Goal: Transaction & Acquisition: Book appointment/travel/reservation

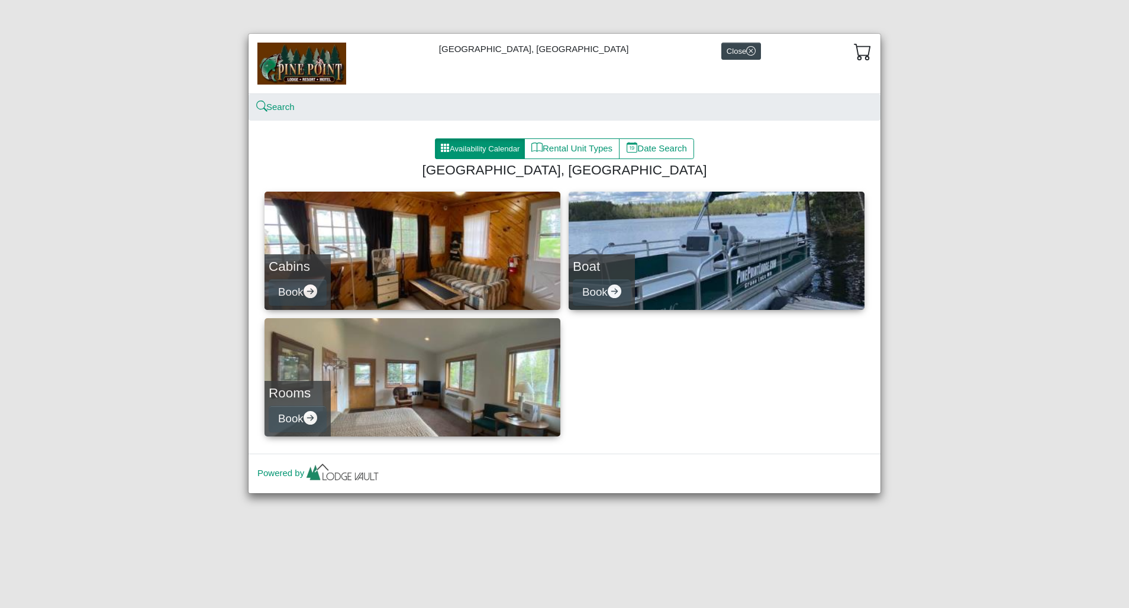
click at [314, 291] on icon "arrow right circle fill" at bounding box center [310, 292] width 14 height 14
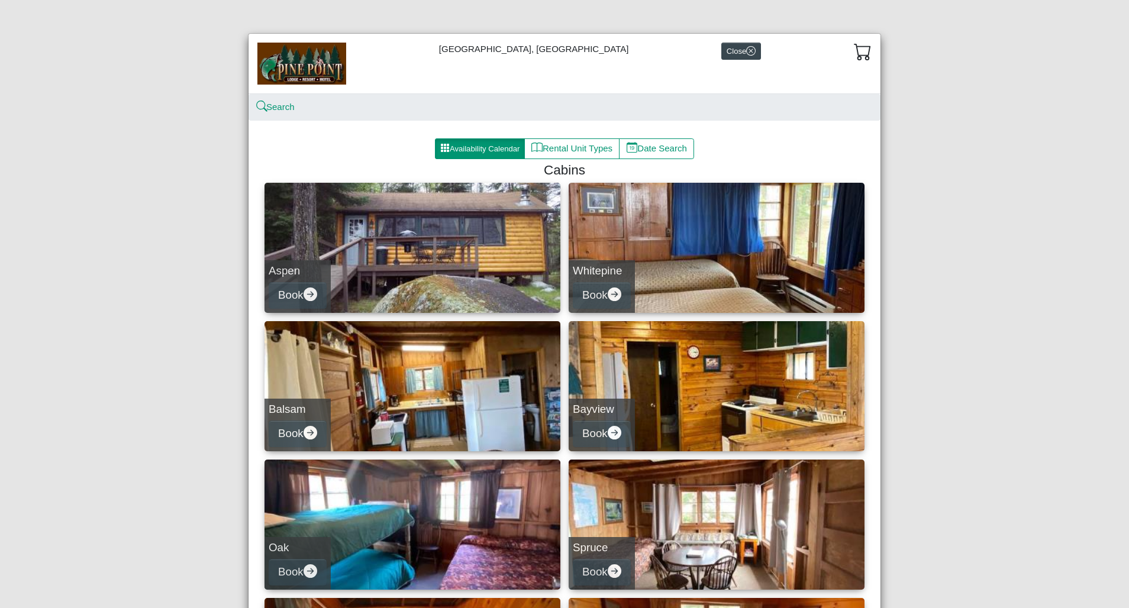
click at [477, 149] on button "Availability Calendar" at bounding box center [480, 148] width 90 height 21
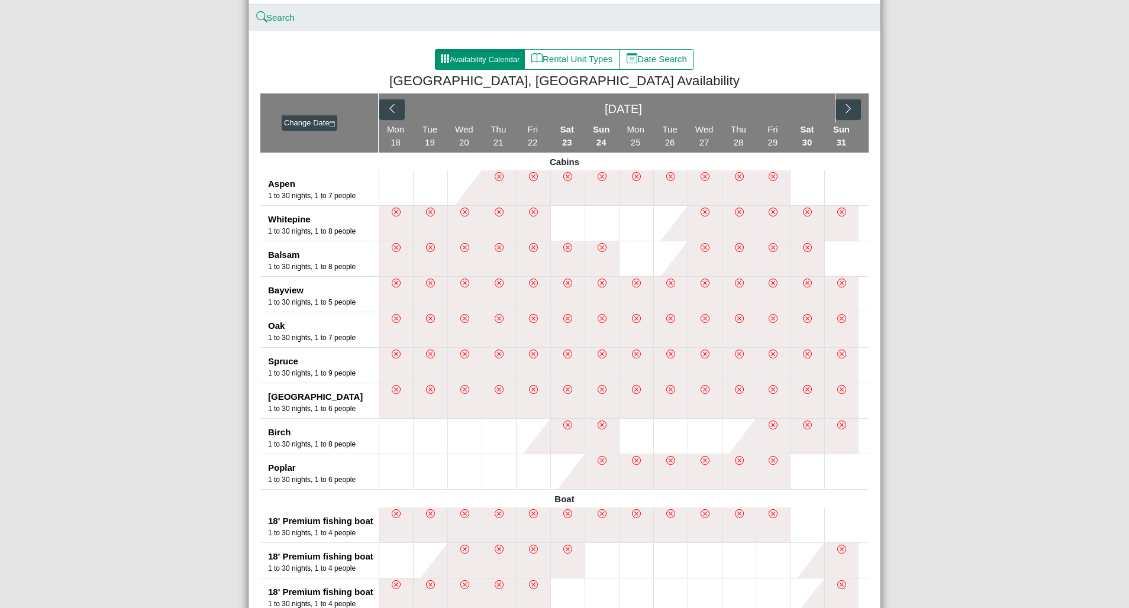
scroll to position [72, 0]
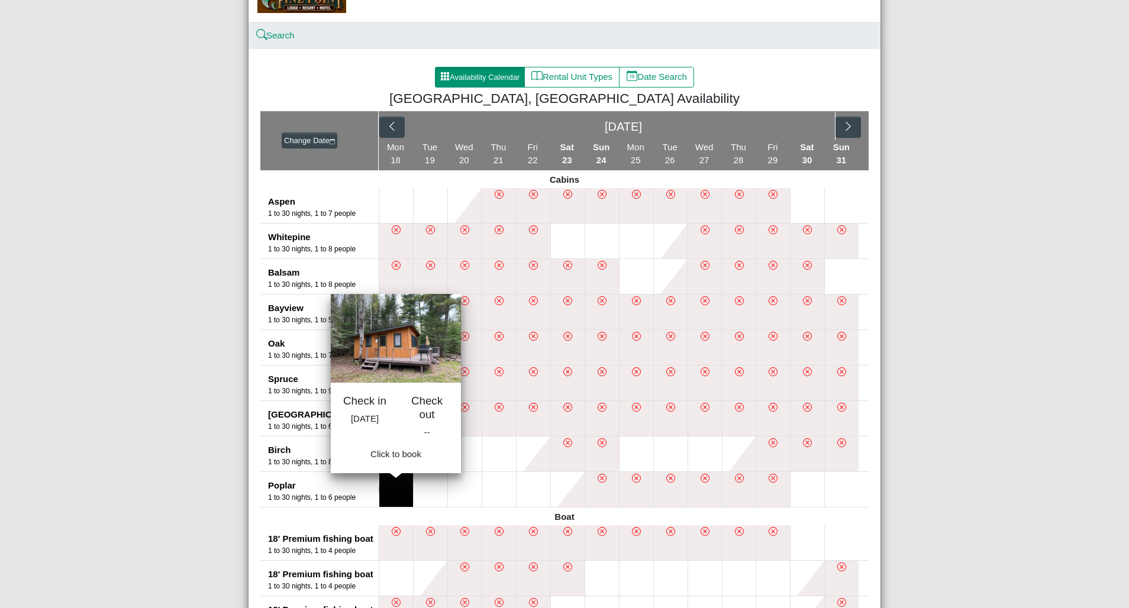
click at [389, 493] on button at bounding box center [396, 489] width 34 height 35
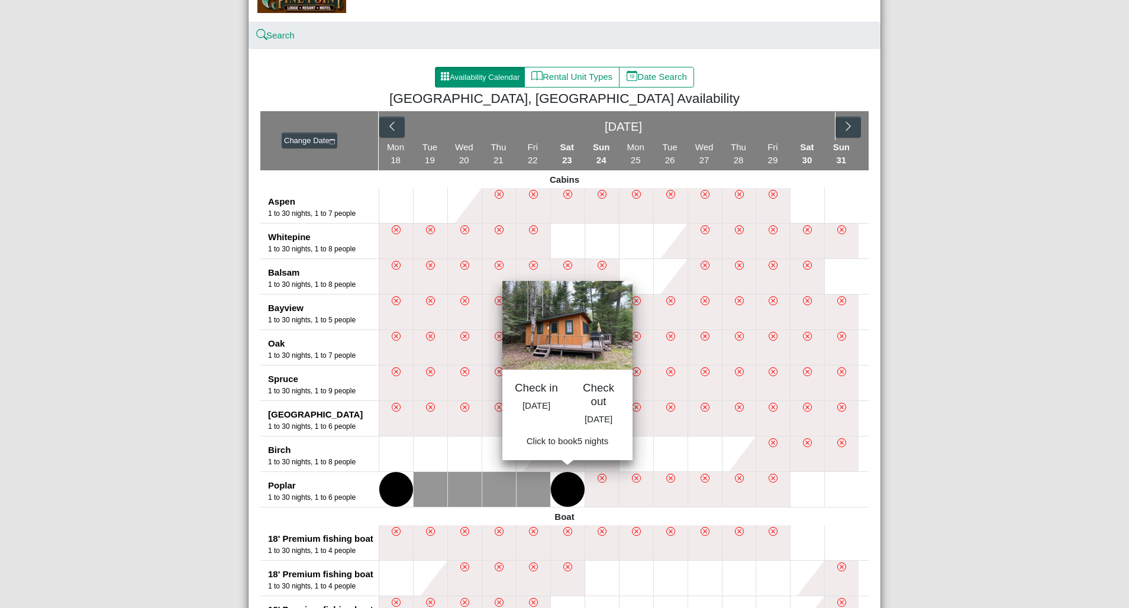
click at [564, 495] on button at bounding box center [568, 489] width 34 height 35
click at [198, 466] on div "[GEOGRAPHIC_DATA], [GEOGRAPHIC_DATA] Close Search Availability Calendar Rental …" at bounding box center [564, 304] width 1129 height 608
click at [396, 462] on button at bounding box center [396, 454] width 34 height 35
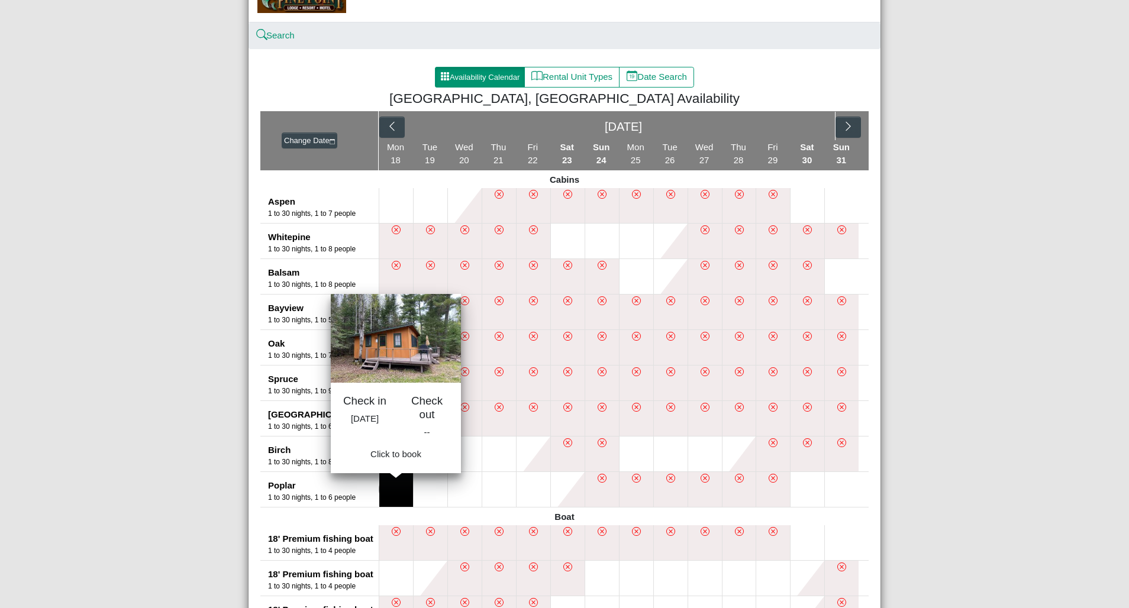
click at [395, 494] on button at bounding box center [396, 489] width 34 height 35
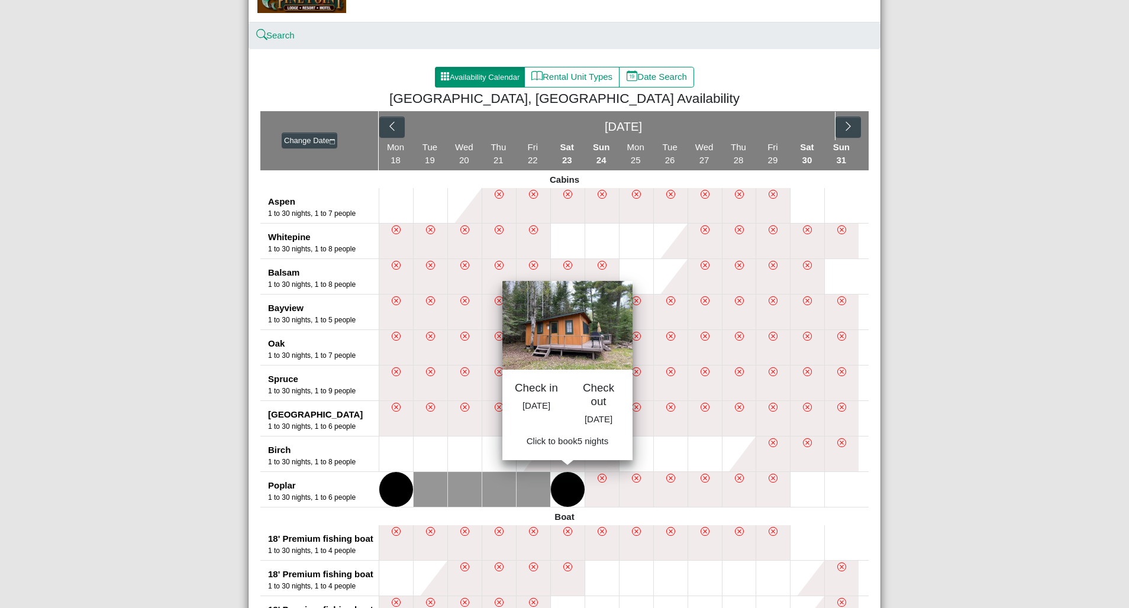
click at [558, 493] on button at bounding box center [568, 489] width 34 height 35
click at [566, 450] on span "Book 5 night s" at bounding box center [568, 445] width 54 height 10
select select "*"
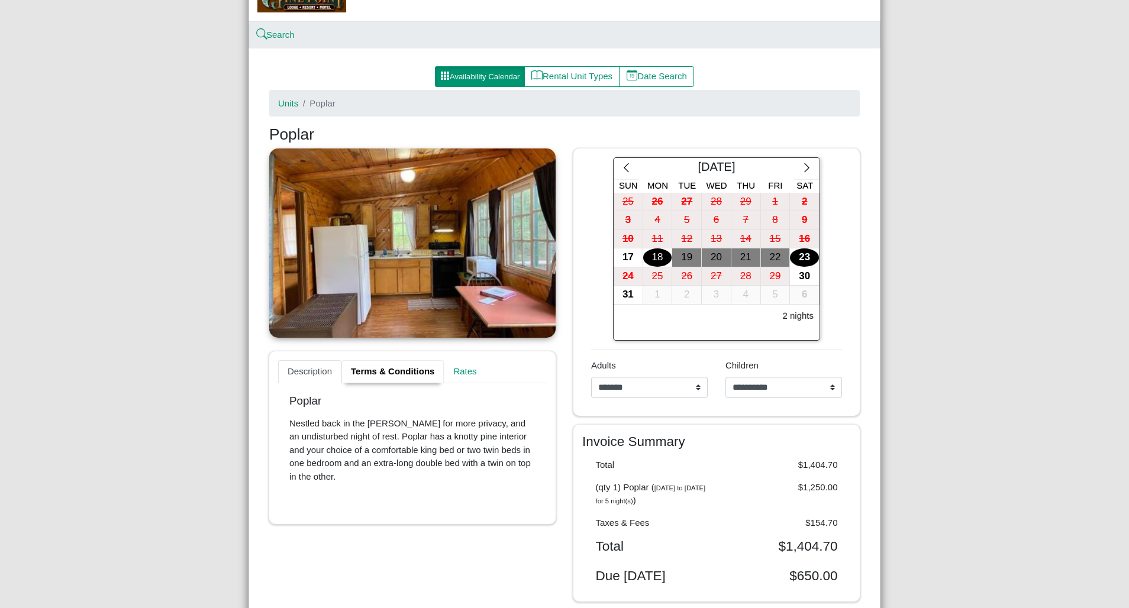
click at [361, 373] on link "Terms & Conditions" at bounding box center [392, 372] width 102 height 24
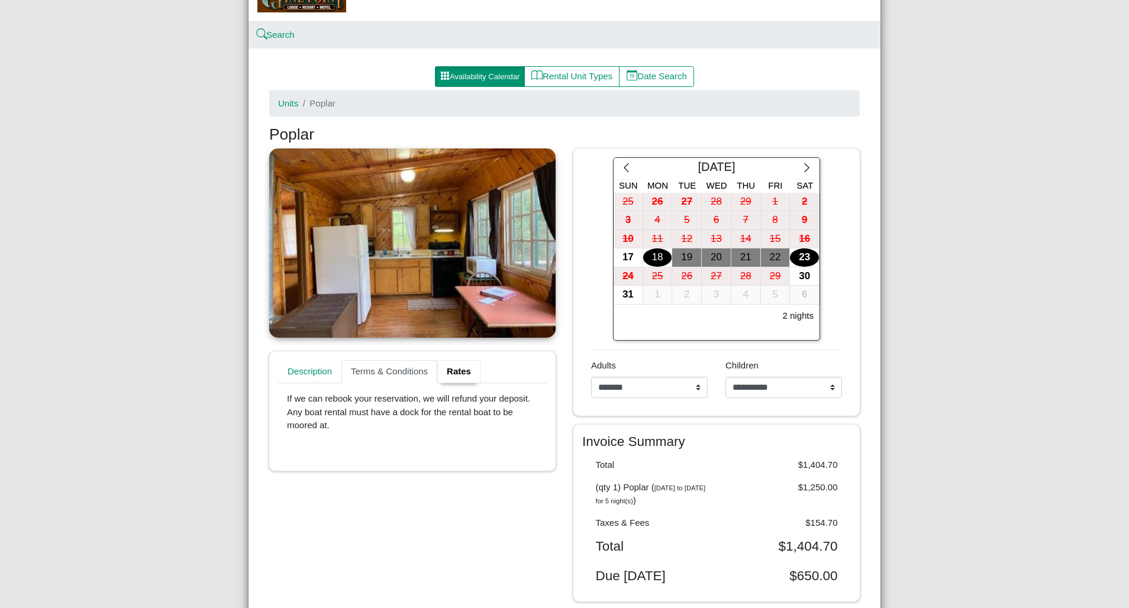
click at [455, 370] on link "Rates" at bounding box center [458, 372] width 43 height 24
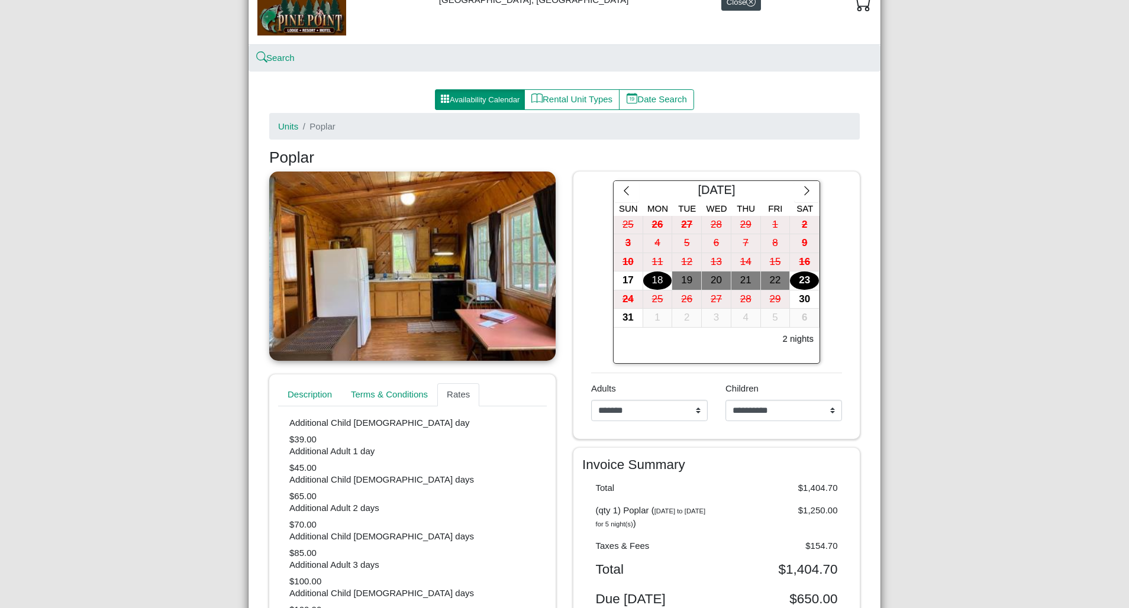
scroll to position [28, 0]
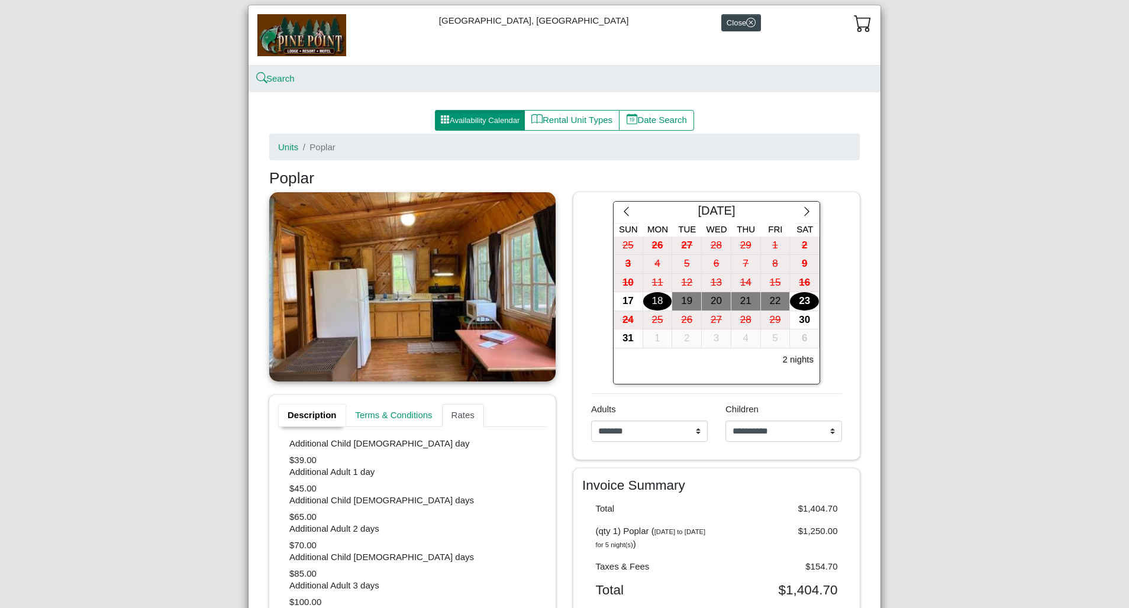
click at [296, 412] on link "Description" at bounding box center [312, 416] width 68 height 24
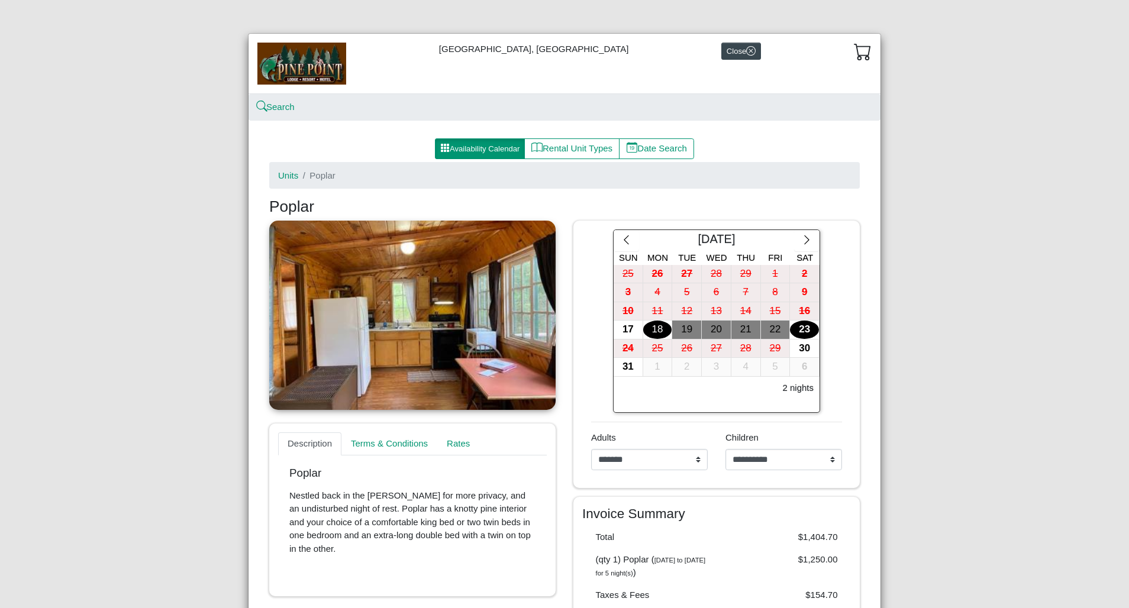
scroll to position [0, 0]
click at [570, 150] on button "Rental Unit Types" at bounding box center [571, 148] width 95 height 21
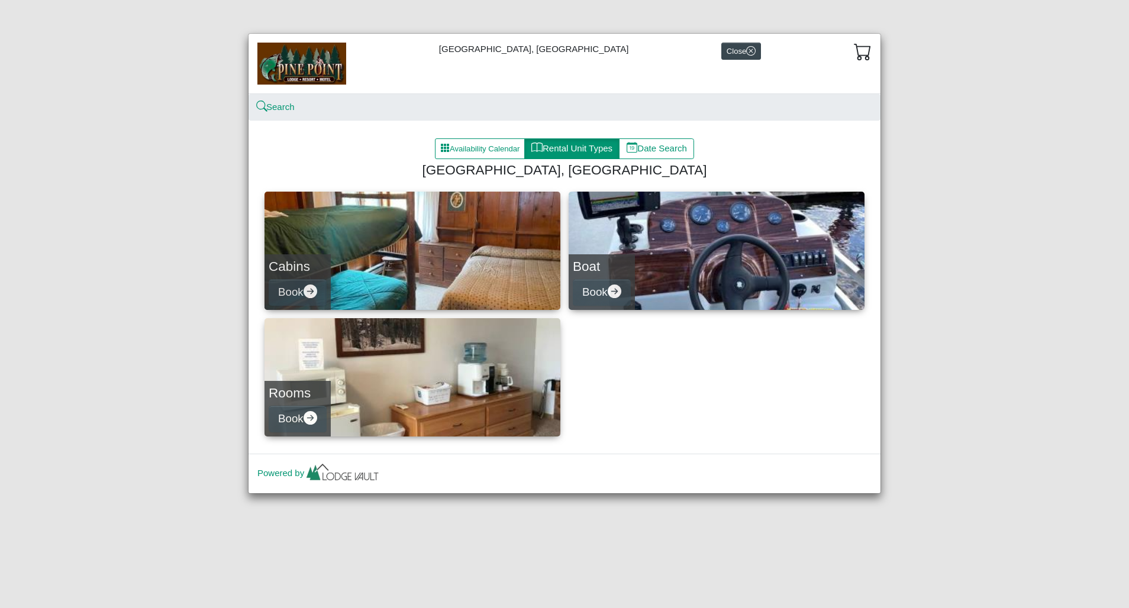
click at [671, 227] on link "Boat Book" at bounding box center [716, 251] width 296 height 118
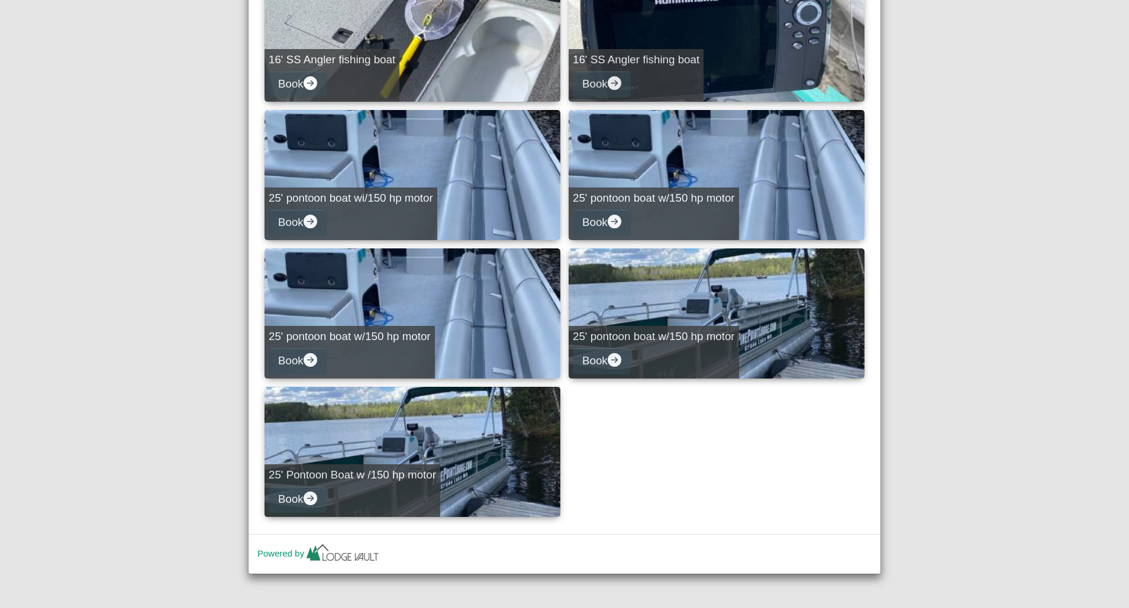
scroll to position [626, 0]
click at [419, 181] on link "25' pontoon boat wi/150 hp motor Book" at bounding box center [412, 176] width 296 height 130
select select "*"
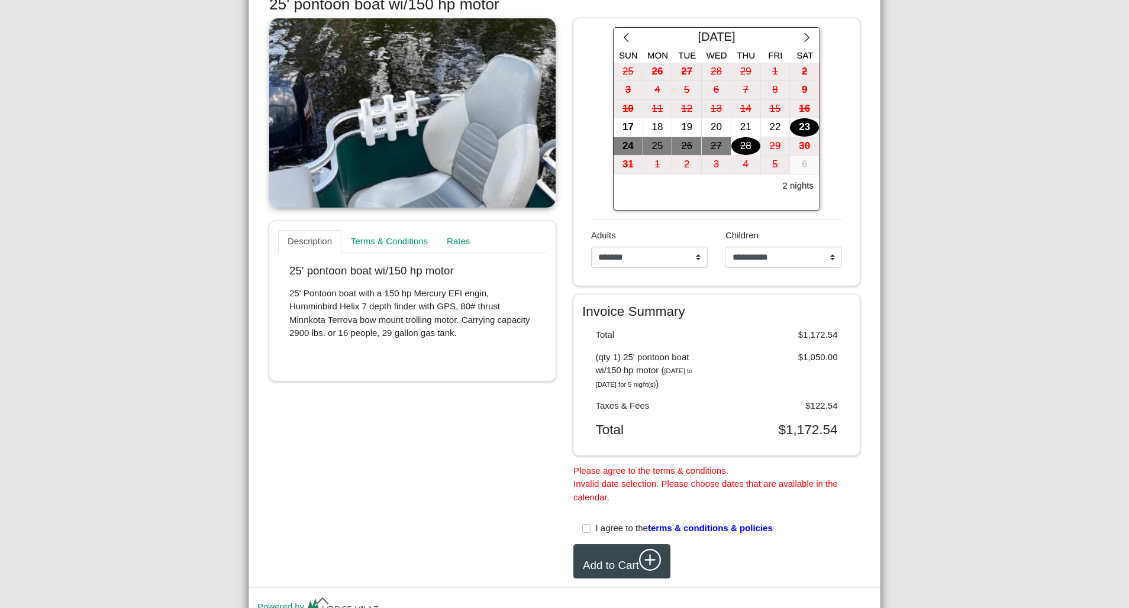
scroll to position [205, 0]
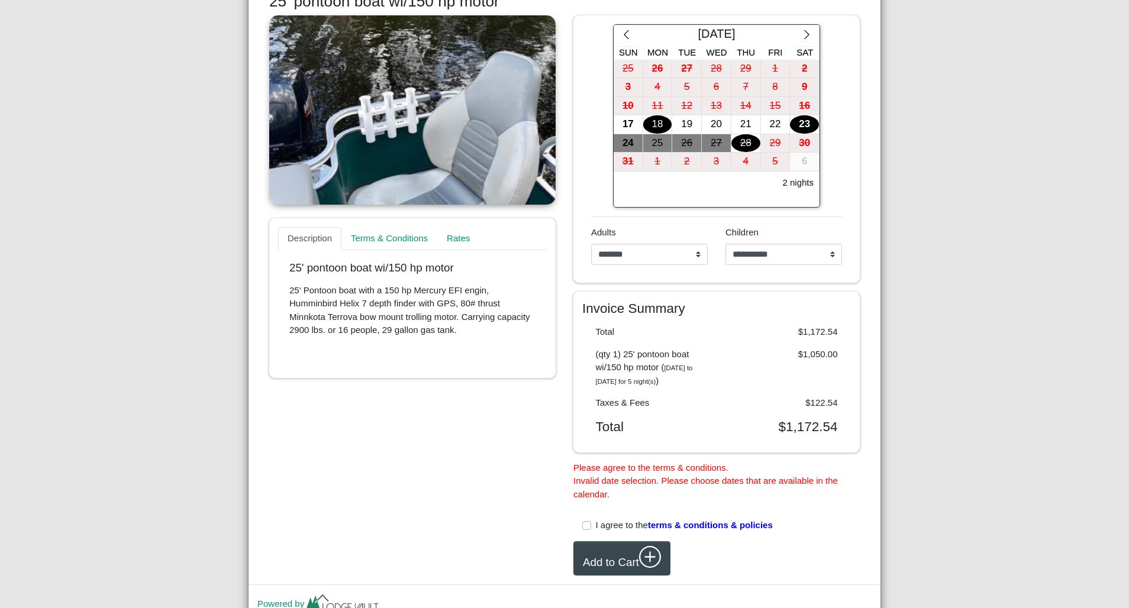
click at [663, 123] on div "18" at bounding box center [657, 124] width 29 height 18
click at [773, 119] on div "22" at bounding box center [775, 124] width 29 height 18
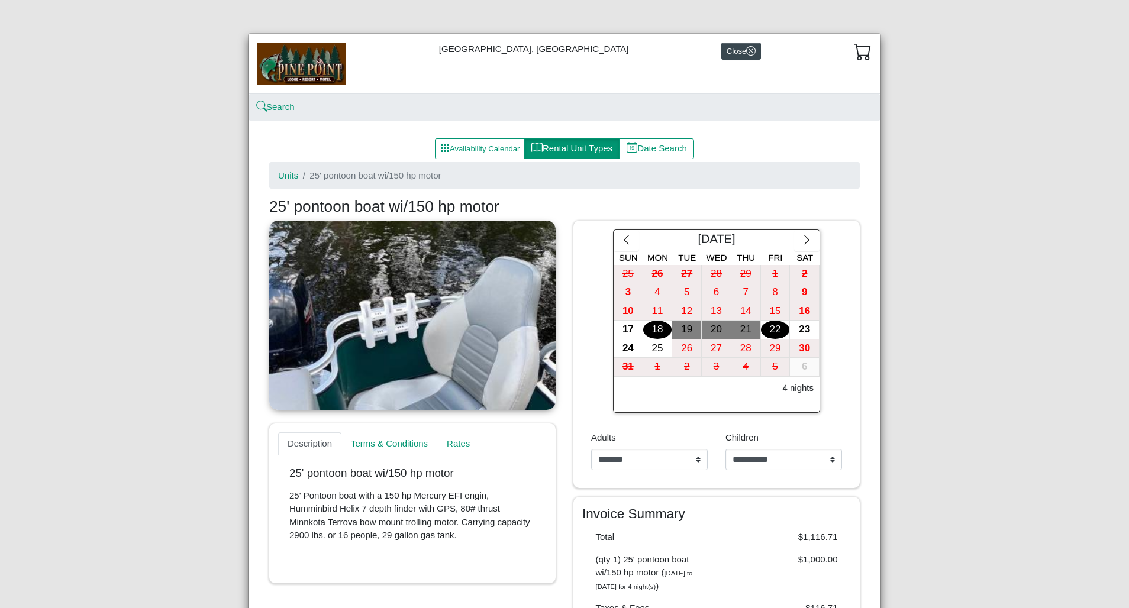
scroll to position [0, 0]
click at [467, 152] on button "Availability Calendar" at bounding box center [480, 148] width 90 height 21
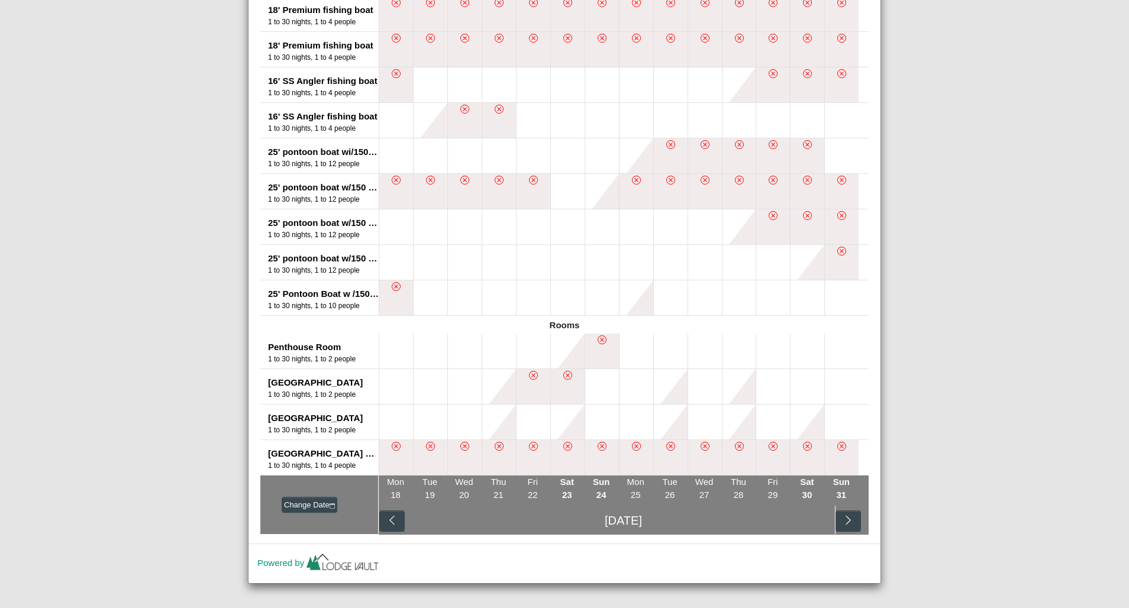
scroll to position [743, 0]
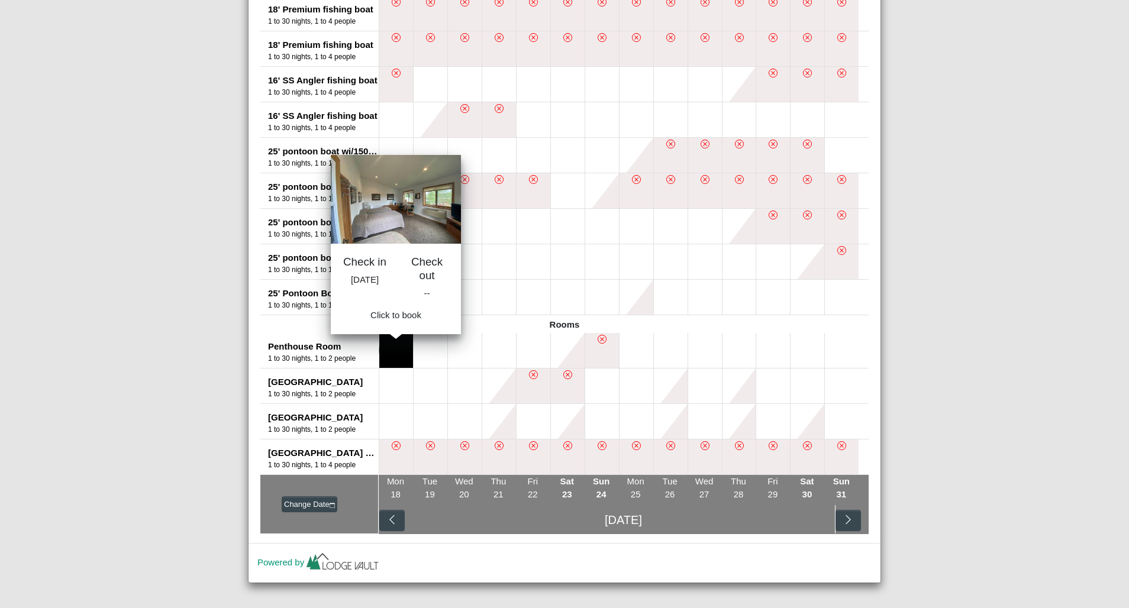
click at [393, 350] on button at bounding box center [396, 350] width 34 height 35
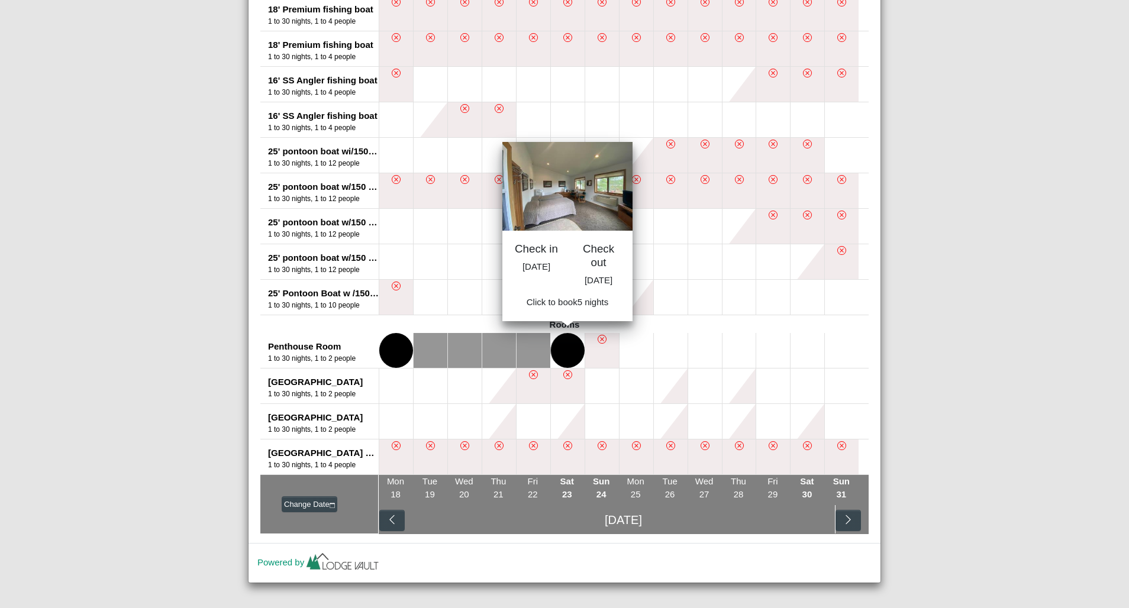
click at [565, 348] on button at bounding box center [568, 350] width 34 height 35
click at [571, 311] on span "Book 5 night s" at bounding box center [568, 306] width 54 height 10
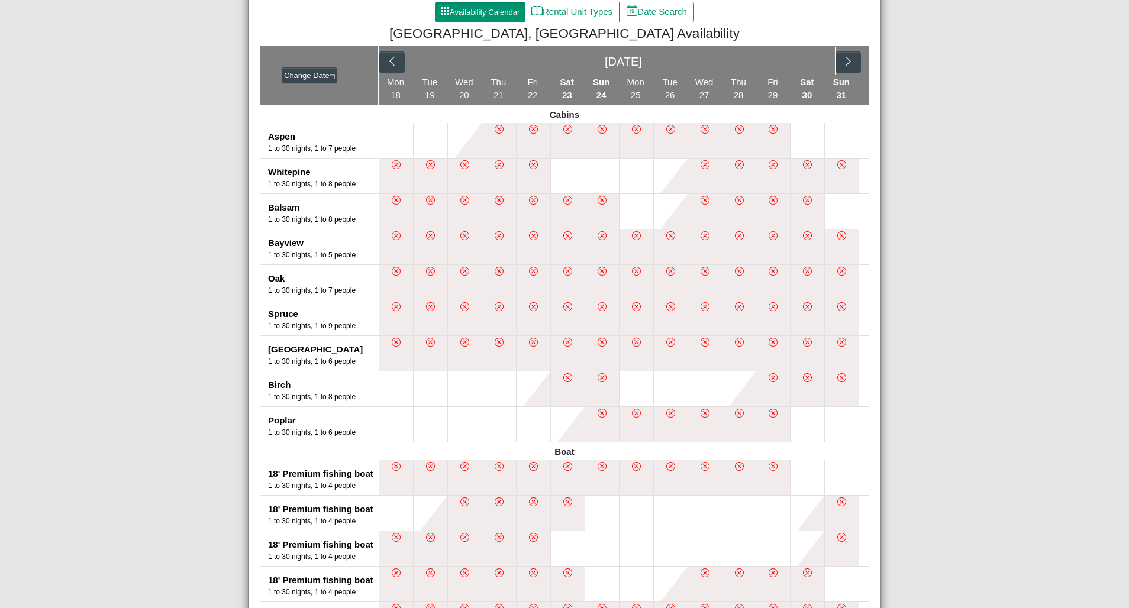
select select "*"
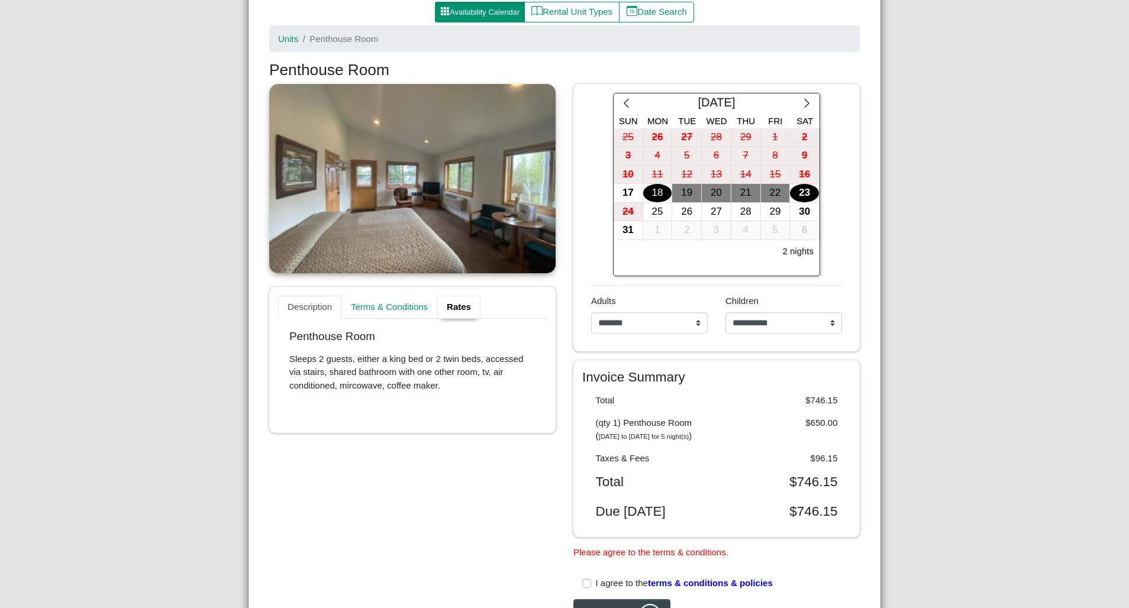
click at [461, 308] on link "Rates" at bounding box center [458, 308] width 43 height 24
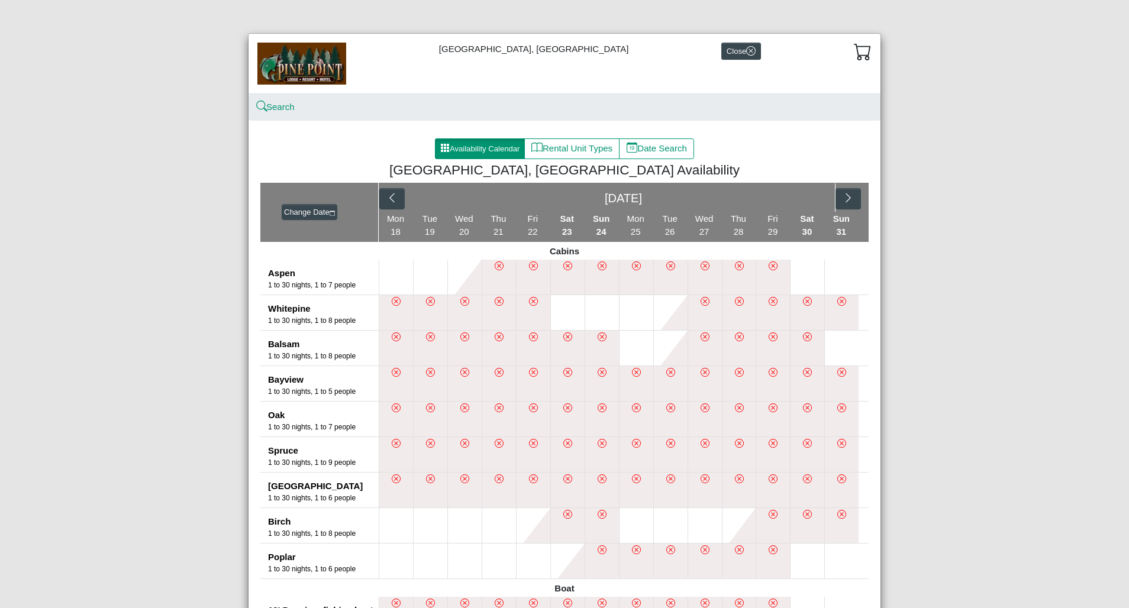
select select "*"
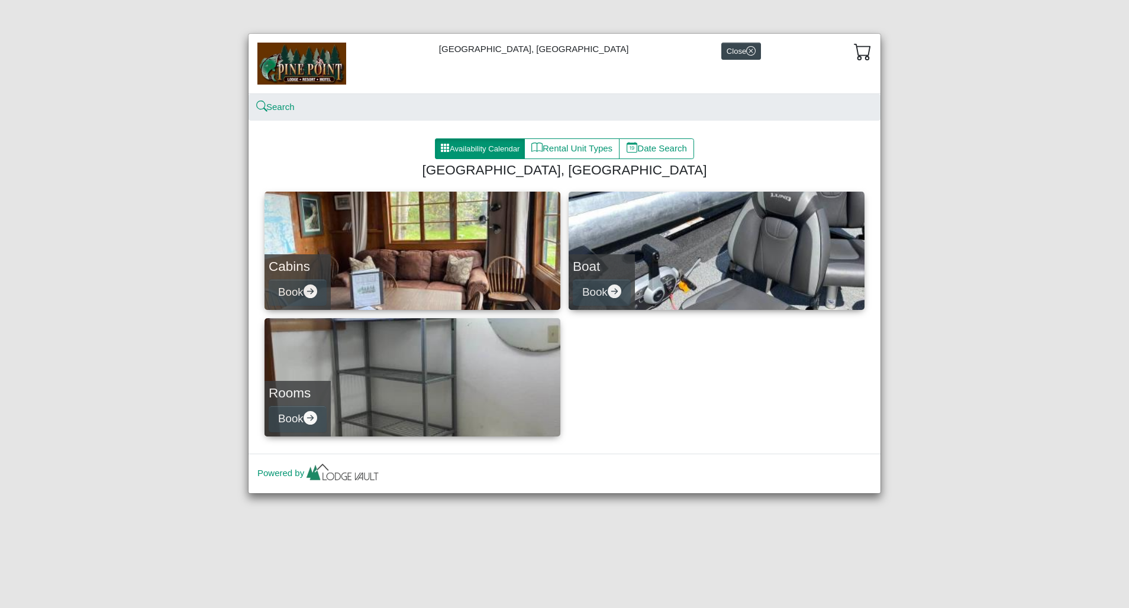
click at [393, 232] on link "Cabins Book" at bounding box center [412, 251] width 296 height 118
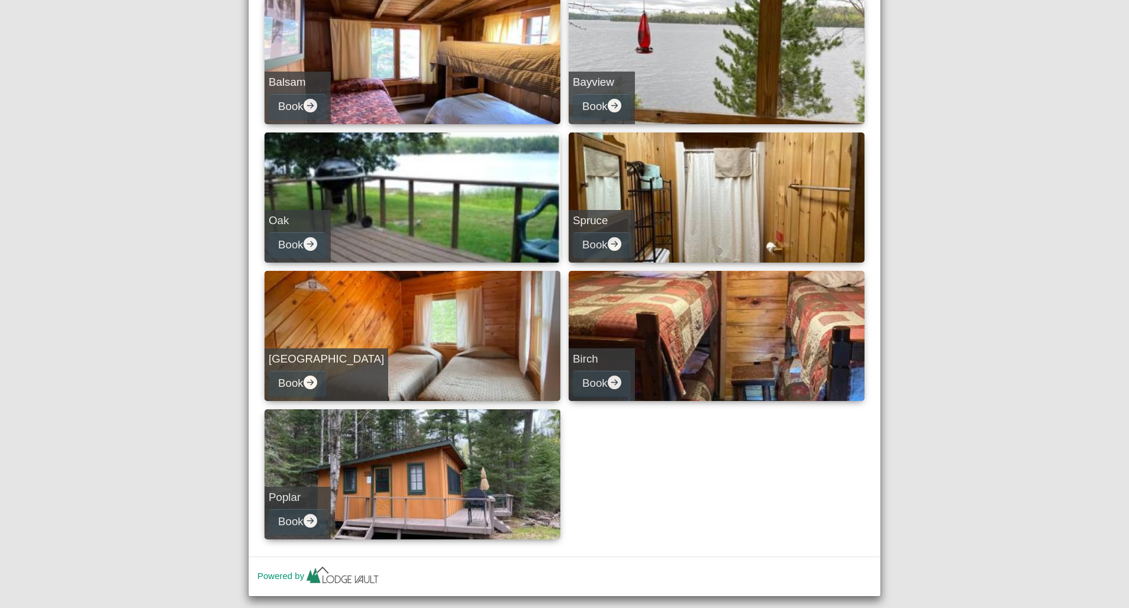
scroll to position [349, 0]
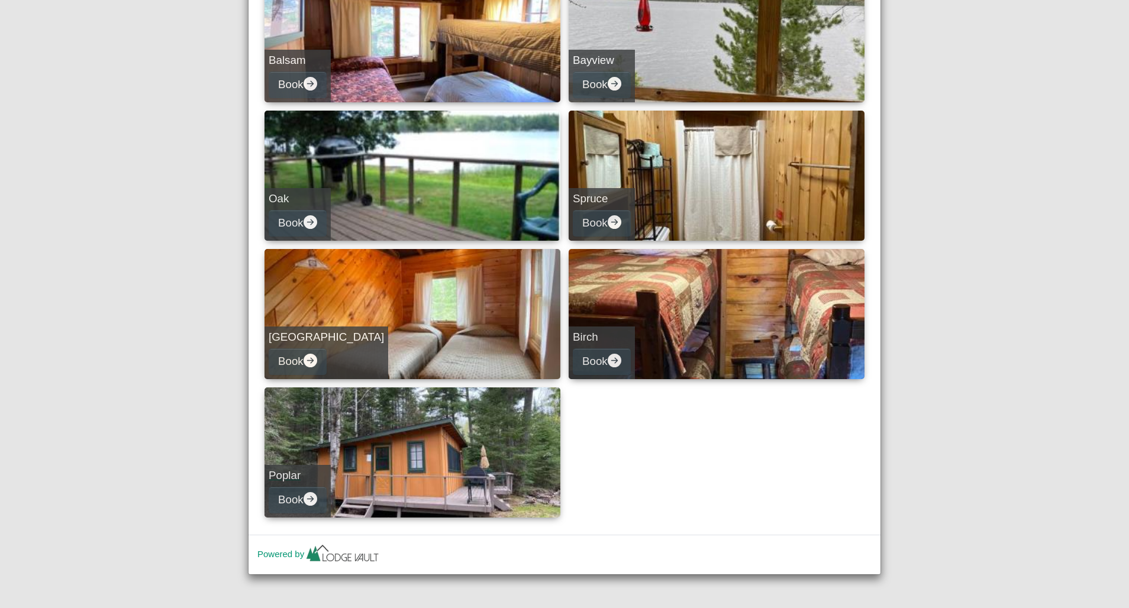
click at [456, 438] on link "Poplar Book" at bounding box center [412, 452] width 296 height 130
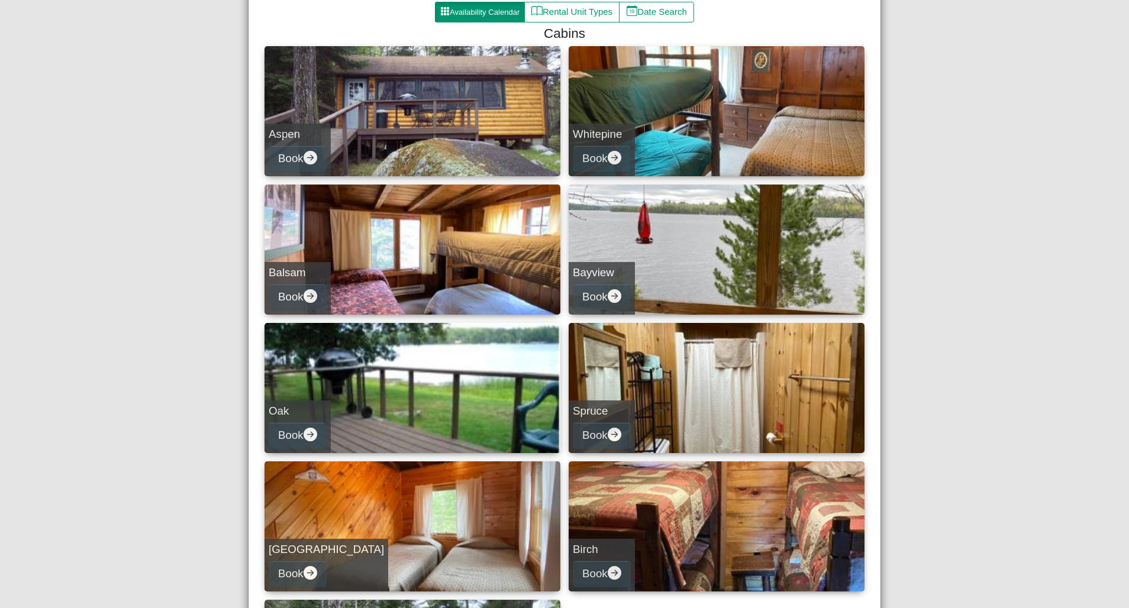
select select "*"
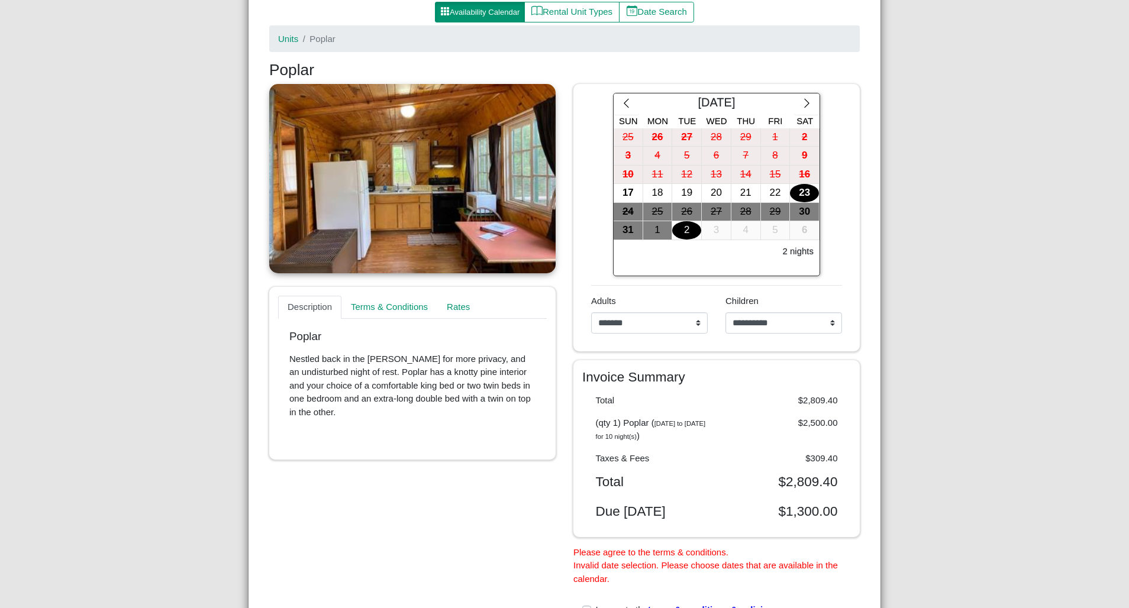
click at [437, 202] on link at bounding box center [412, 178] width 286 height 189
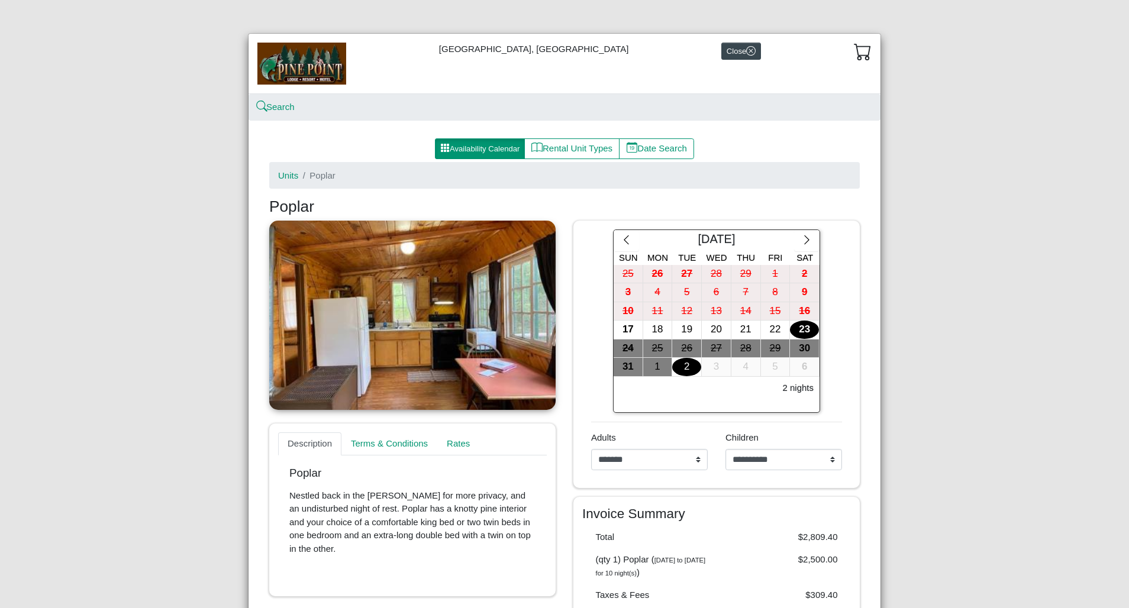
scroll to position [0, 0]
